Goal: Task Accomplishment & Management: Use online tool/utility

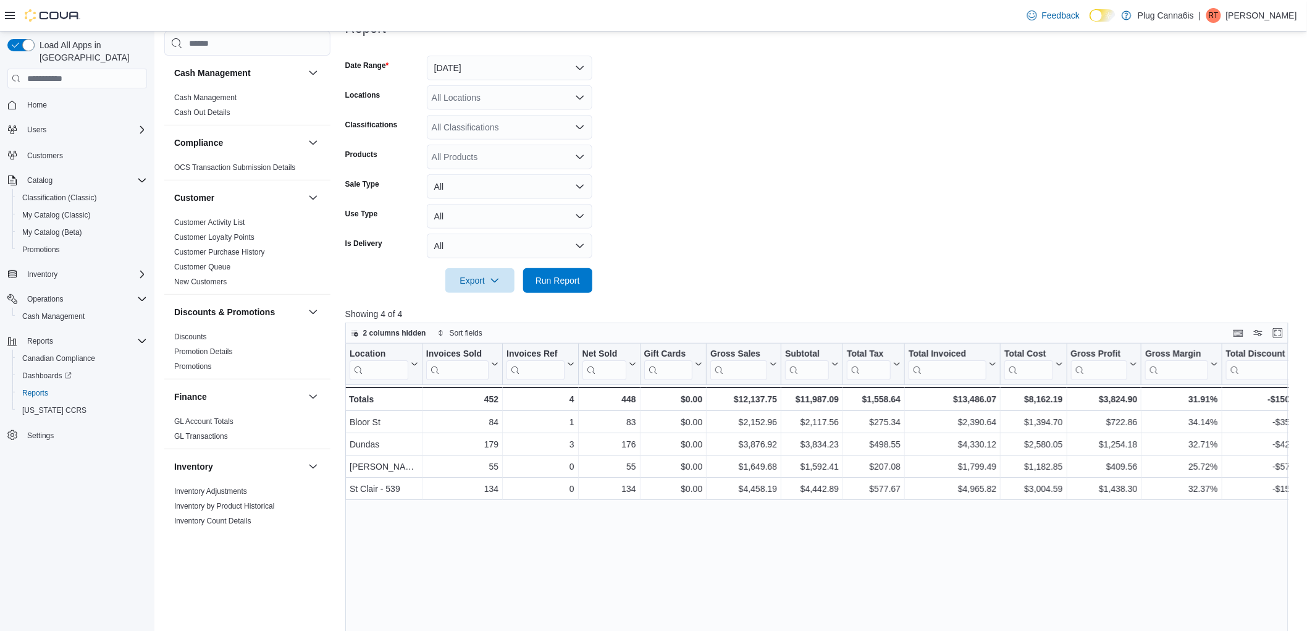
scroll to position [699, 0]
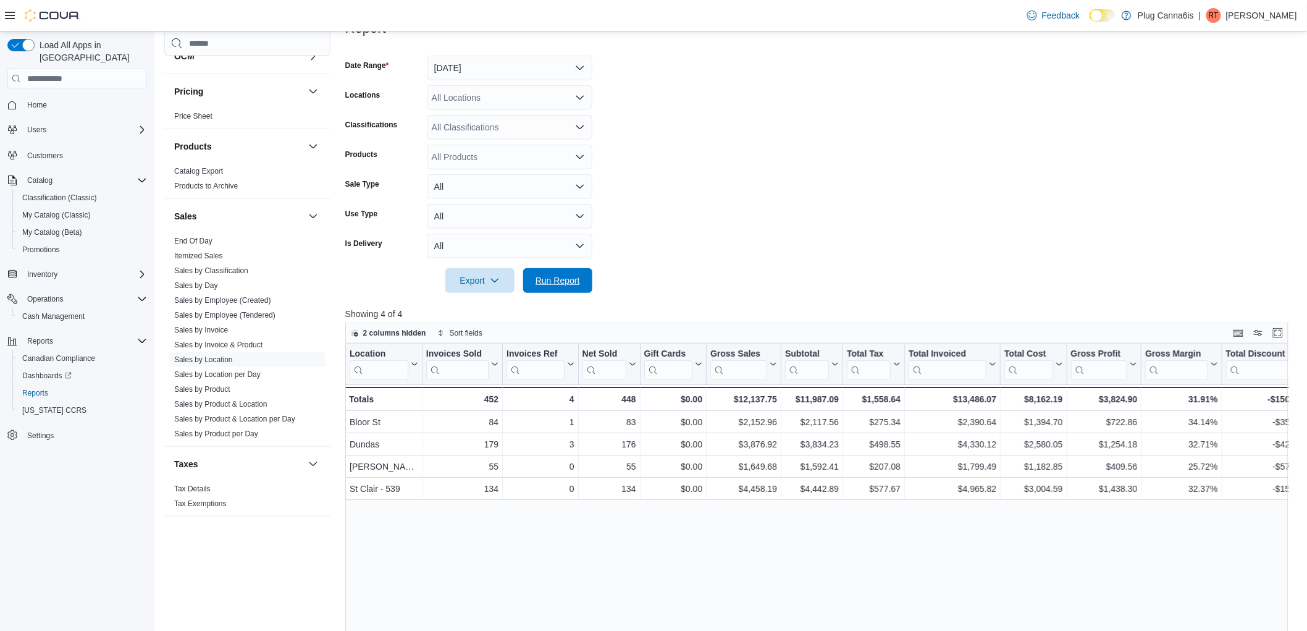
drag, startPoint x: 560, startPoint y: 279, endPoint x: 676, endPoint y: 301, distance: 118.2
click at [563, 272] on span "Run Report" at bounding box center [558, 280] width 54 height 25
click at [591, 281] on button "Run Report" at bounding box center [557, 280] width 69 height 25
click at [567, 282] on span "Run Report" at bounding box center [558, 280] width 44 height 12
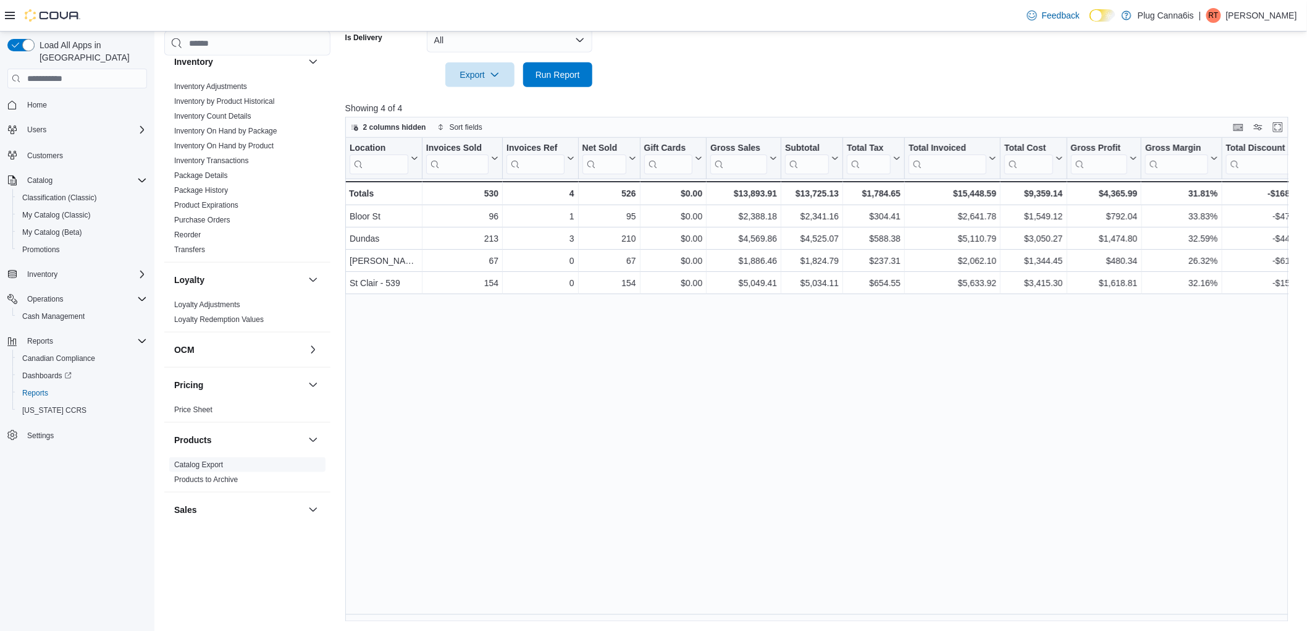
scroll to position [287, 0]
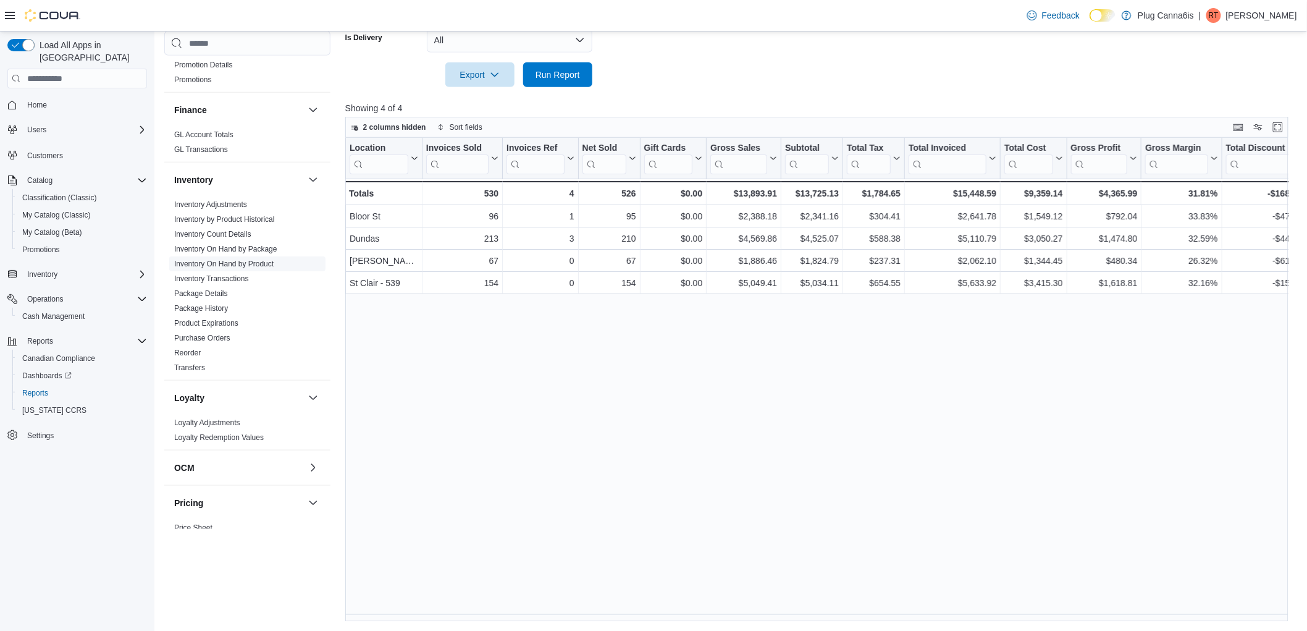
drag, startPoint x: 225, startPoint y: 255, endPoint x: 206, endPoint y: 263, distance: 20.8
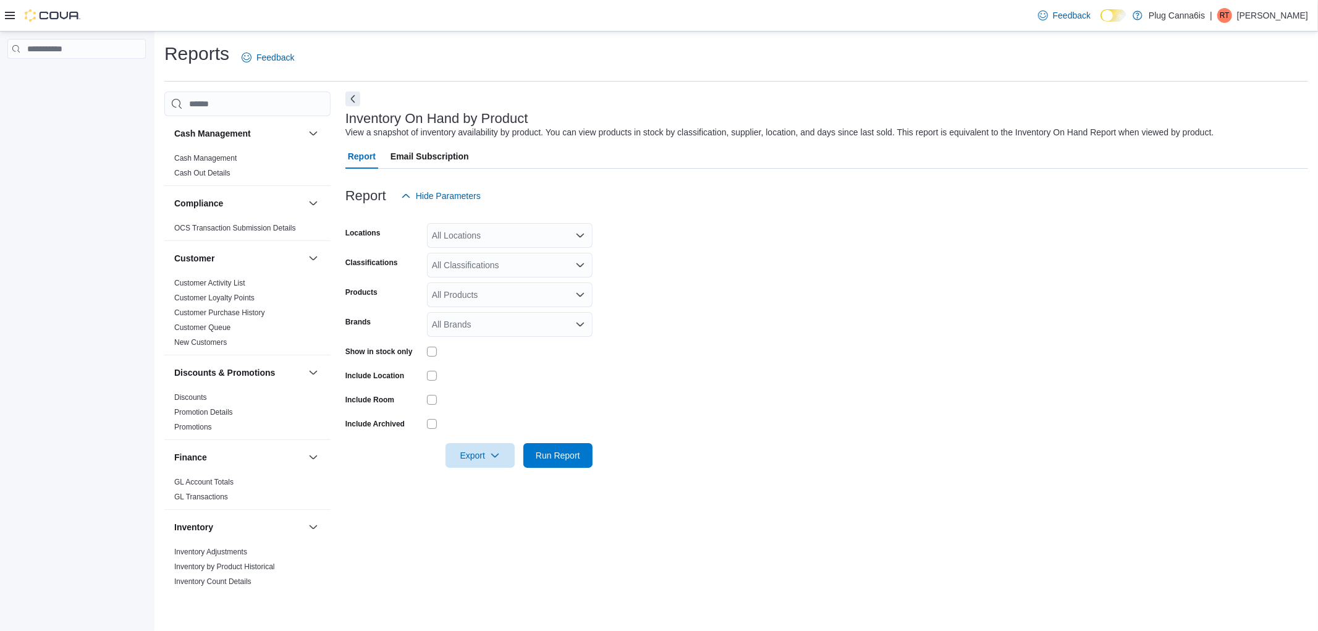
click at [462, 230] on div "All Locations" at bounding box center [510, 235] width 166 height 25
click at [475, 305] on span "[PERSON_NAME]" at bounding box center [489, 310] width 71 height 12
click at [400, 307] on form "Locations Sheppard Combo box. Selected. Sheppard. Press Backspace to delete She…" at bounding box center [826, 338] width 963 height 260
click at [571, 478] on div at bounding box center [826, 475] width 963 height 15
click at [573, 462] on span "Run Report" at bounding box center [558, 454] width 54 height 25
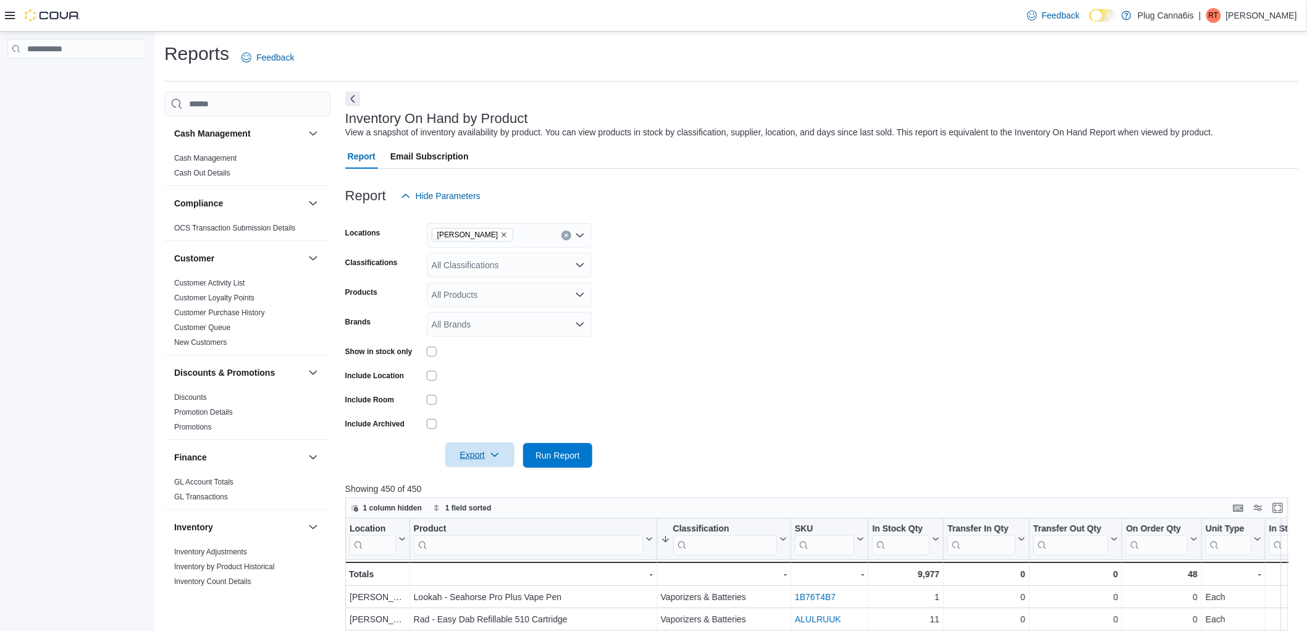
click at [474, 456] on span "Export" at bounding box center [480, 454] width 54 height 25
click at [489, 481] on span "Export to Excel" at bounding box center [482, 480] width 56 height 10
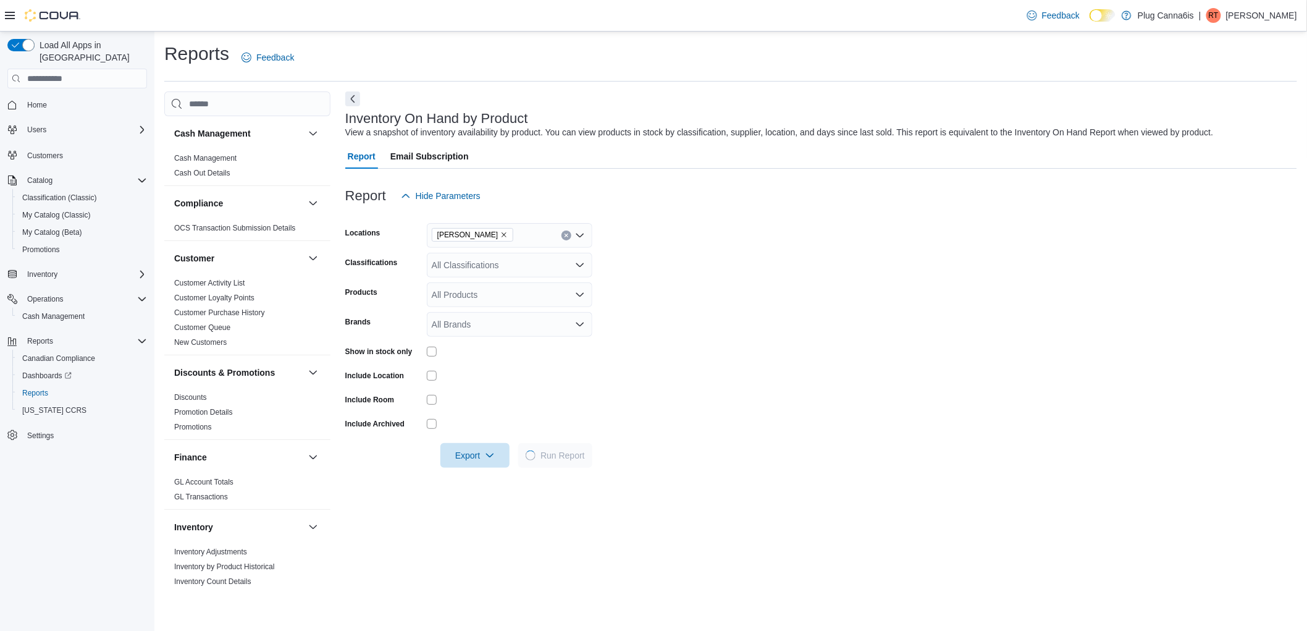
click at [212, 515] on div "Inventory" at bounding box center [247, 527] width 166 height 35
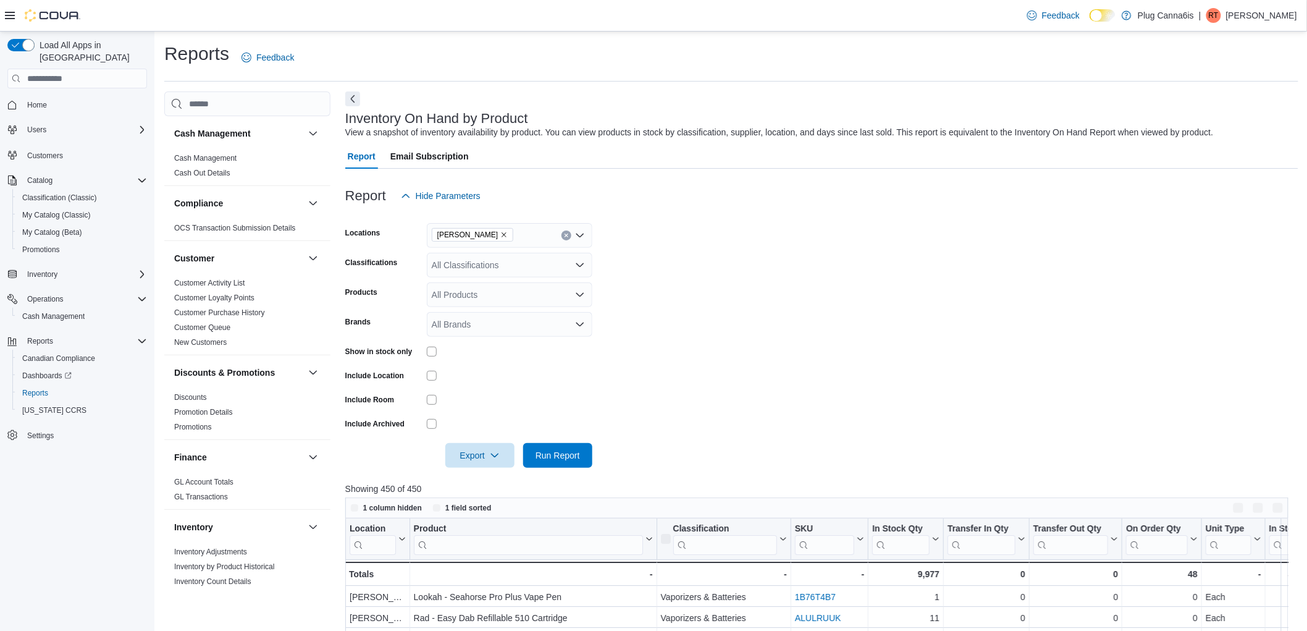
click at [211, 516] on div "Inventory" at bounding box center [247, 527] width 166 height 35
click at [210, 520] on div "Inventory" at bounding box center [247, 527] width 166 height 35
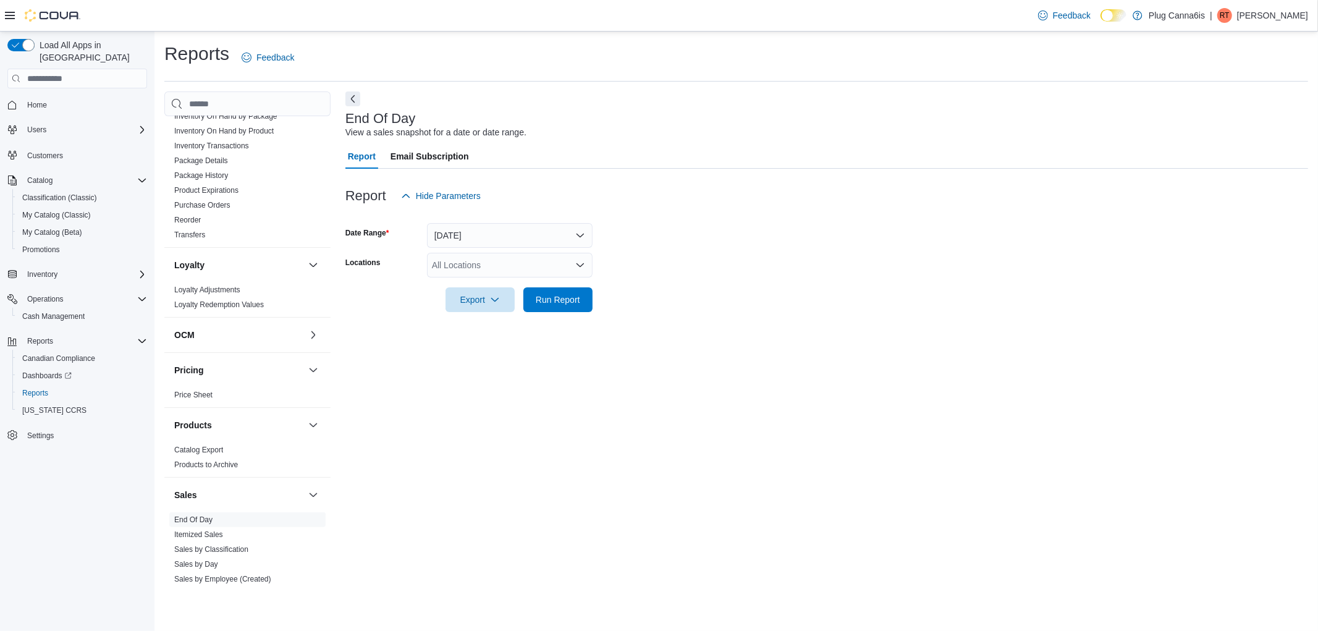
click at [455, 267] on div "All Locations" at bounding box center [510, 265] width 166 height 25
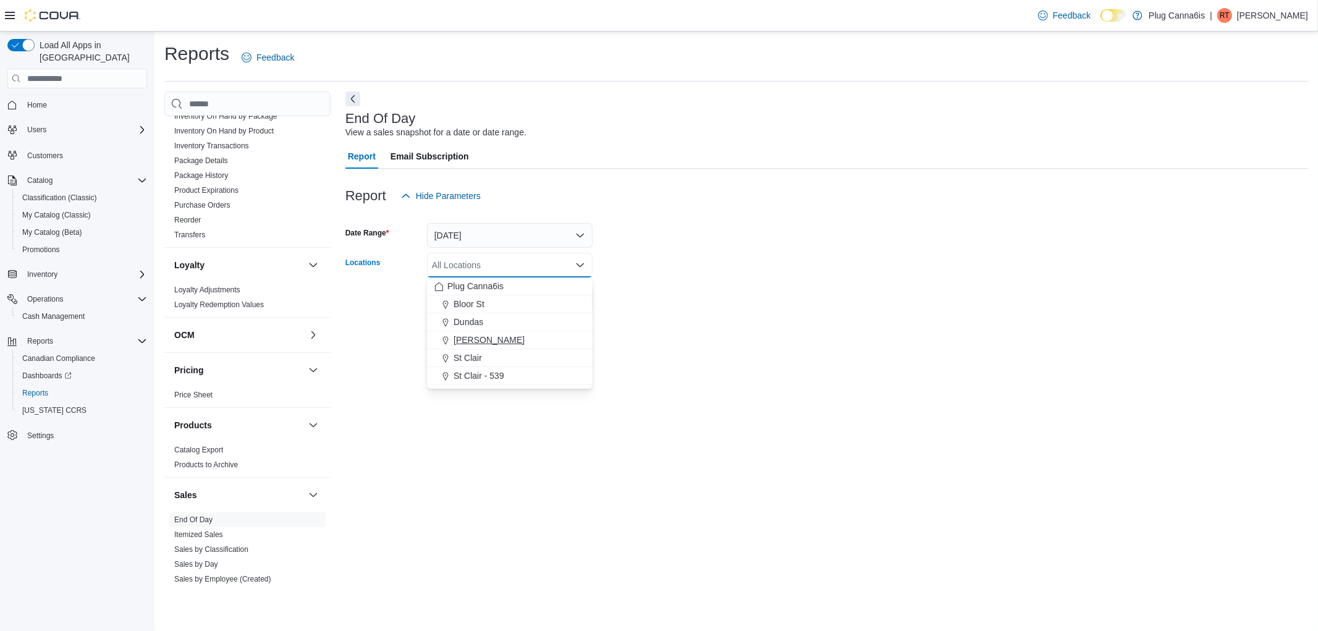
click at [468, 337] on span "[PERSON_NAME]" at bounding box center [489, 340] width 71 height 12
click at [773, 297] on form "Date Range Today Locations Sheppard Combo box. Selected. Sheppard. Press Backsp…" at bounding box center [826, 260] width 963 height 104
